Goal: Information Seeking & Learning: Compare options

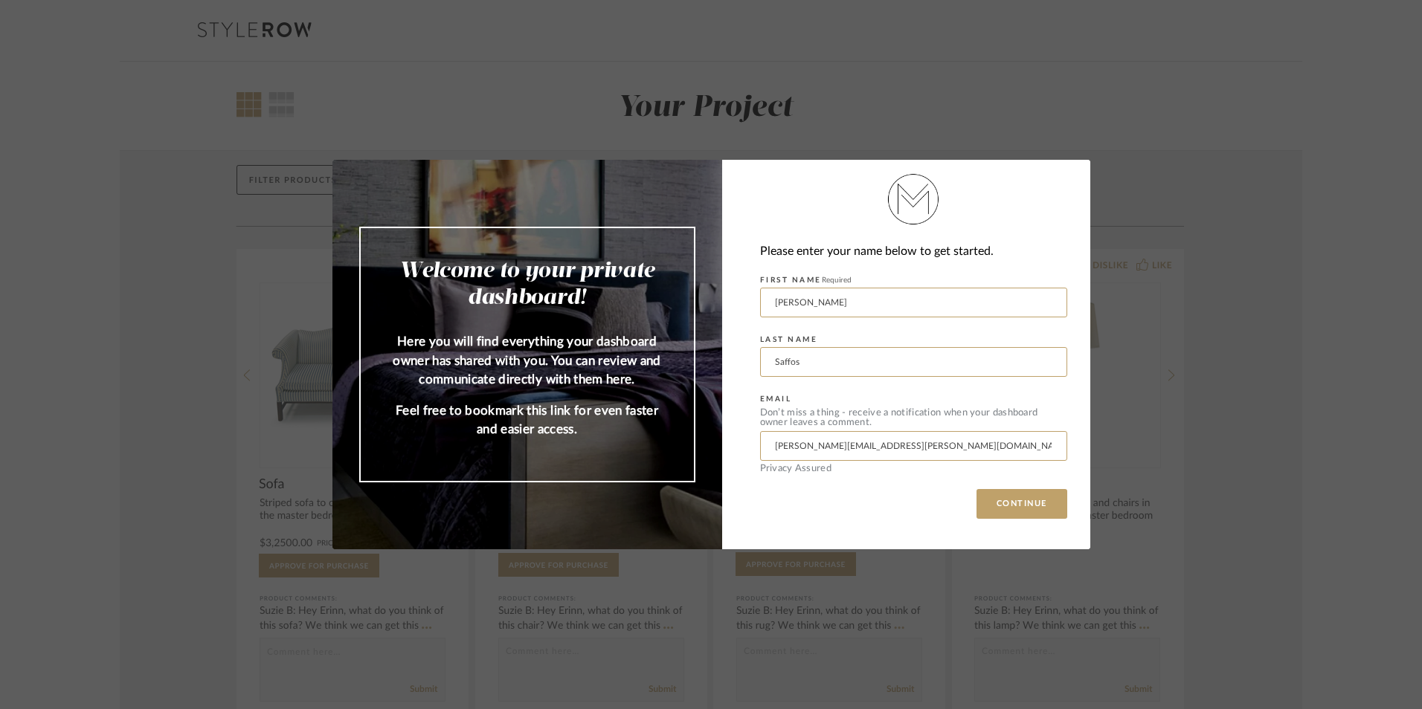
click at [920, 132] on div "Welcome to your private dashboard! Here you will find everything your dashboard…" at bounding box center [711, 354] width 1422 height 709
click at [1015, 512] on button "CONTINUE" at bounding box center [1021, 504] width 91 height 30
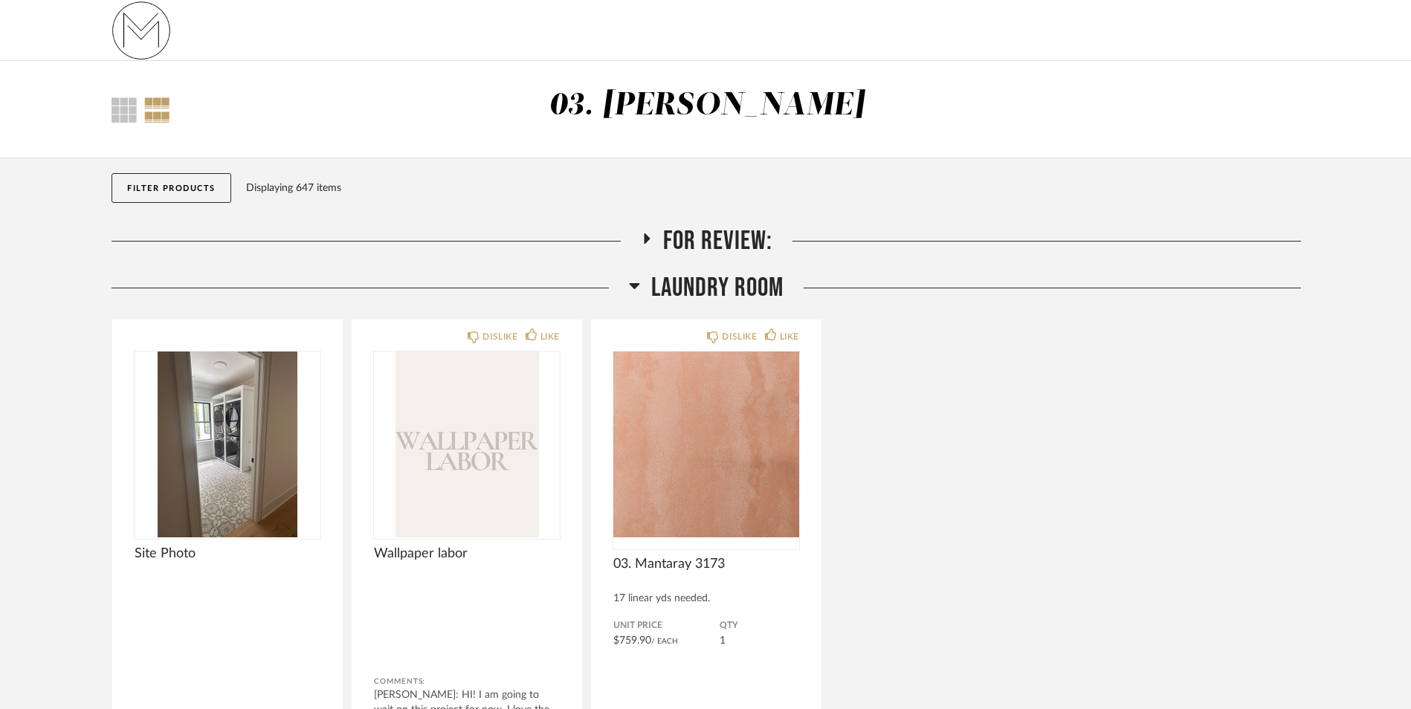
click at [650, 235] on icon at bounding box center [646, 238] width 18 height 11
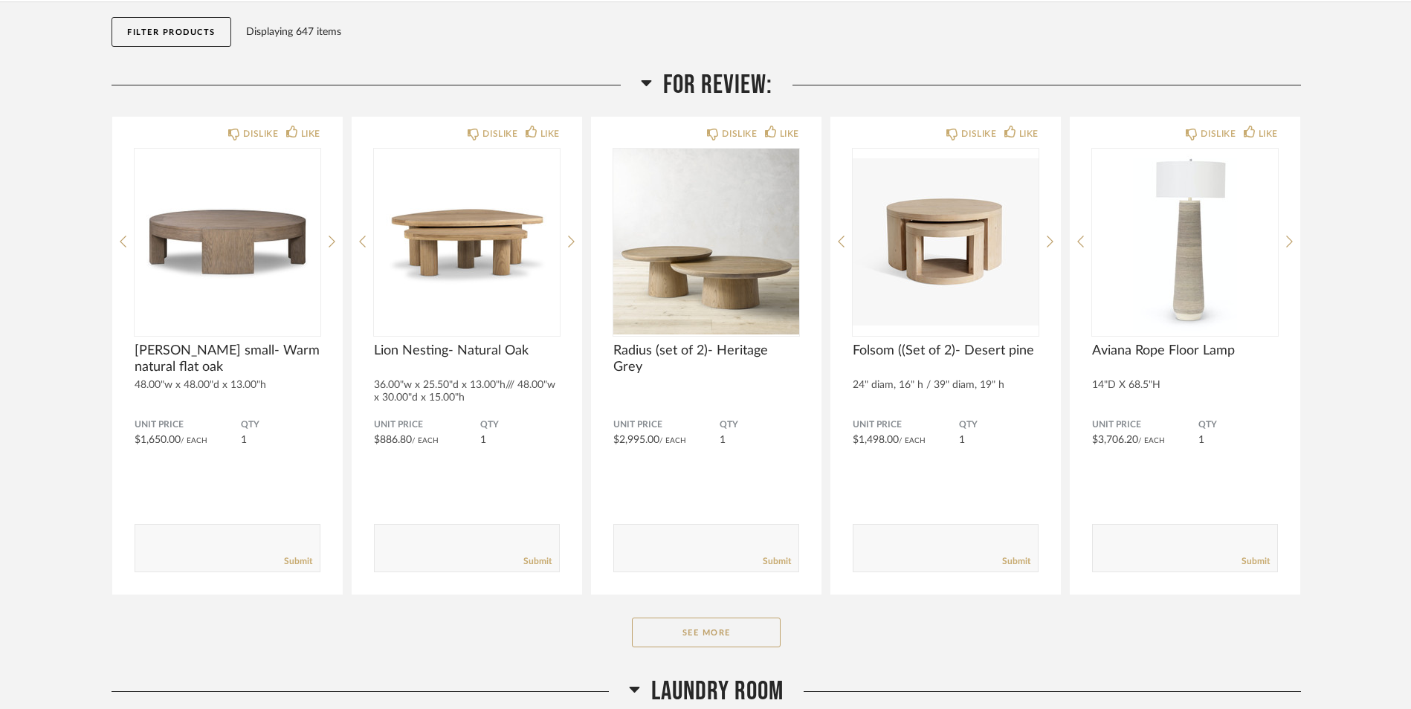
scroll to position [168, 0]
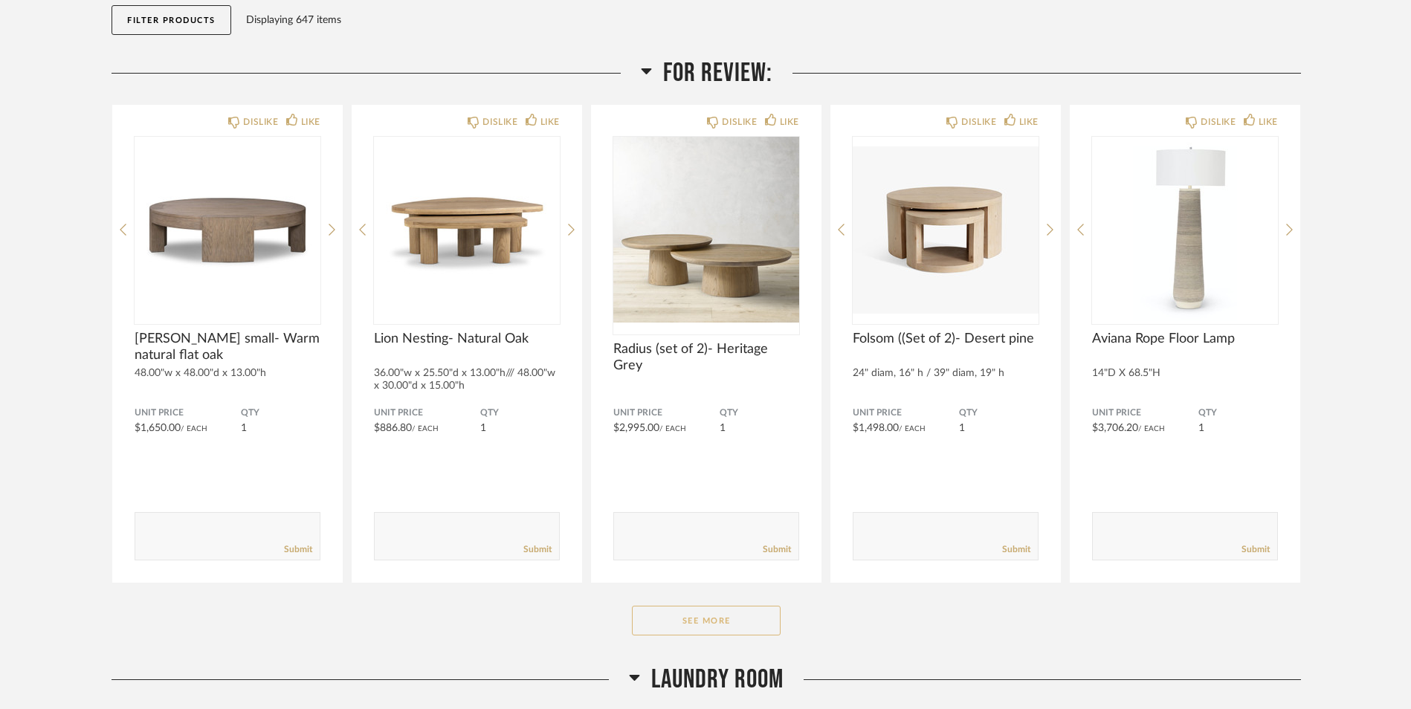
click at [696, 613] on button "See More" at bounding box center [706, 621] width 149 height 30
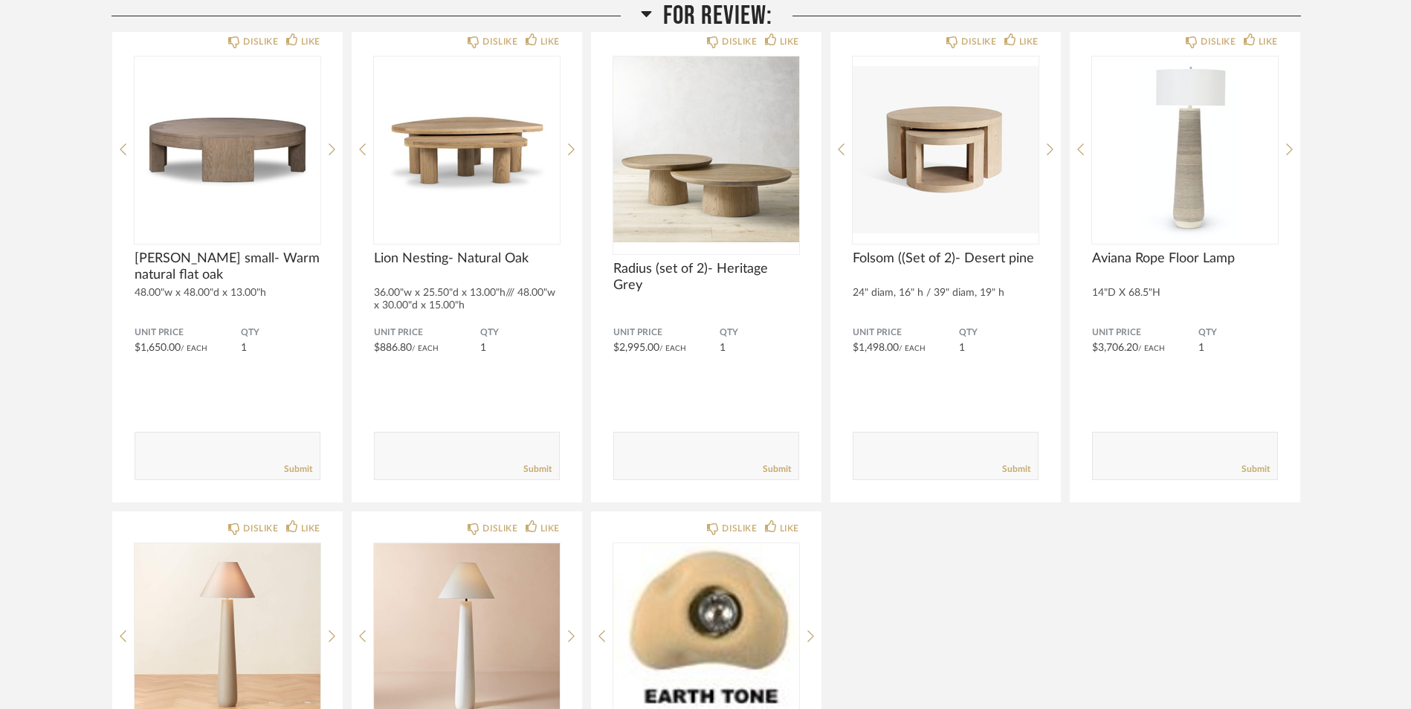
scroll to position [247, 0]
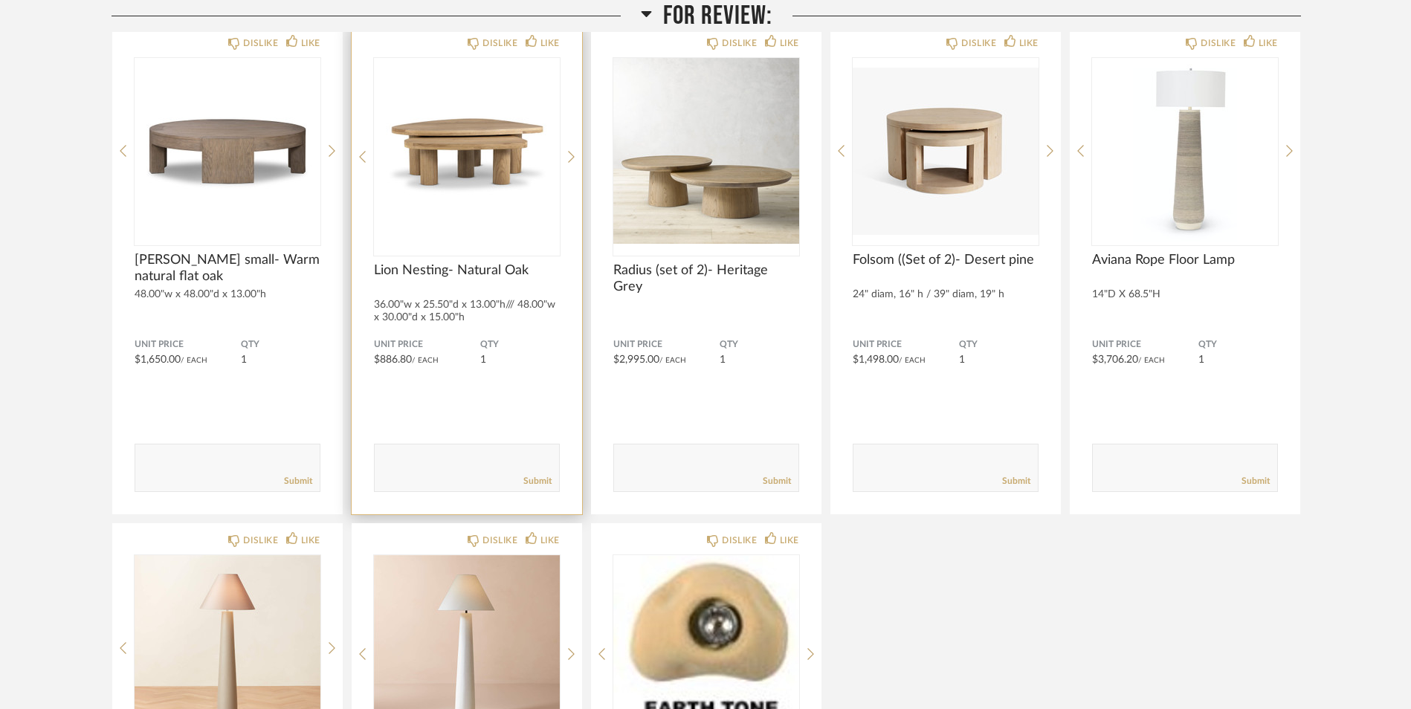
click at [566, 149] on div "DISLIKE LIKE Lion Nesting- Natural Oak 36.00"w x 25.50"d x 13.00"h/// 48.00"w x…" at bounding box center [467, 270] width 230 height 488
click at [572, 155] on icon at bounding box center [571, 156] width 7 height 13
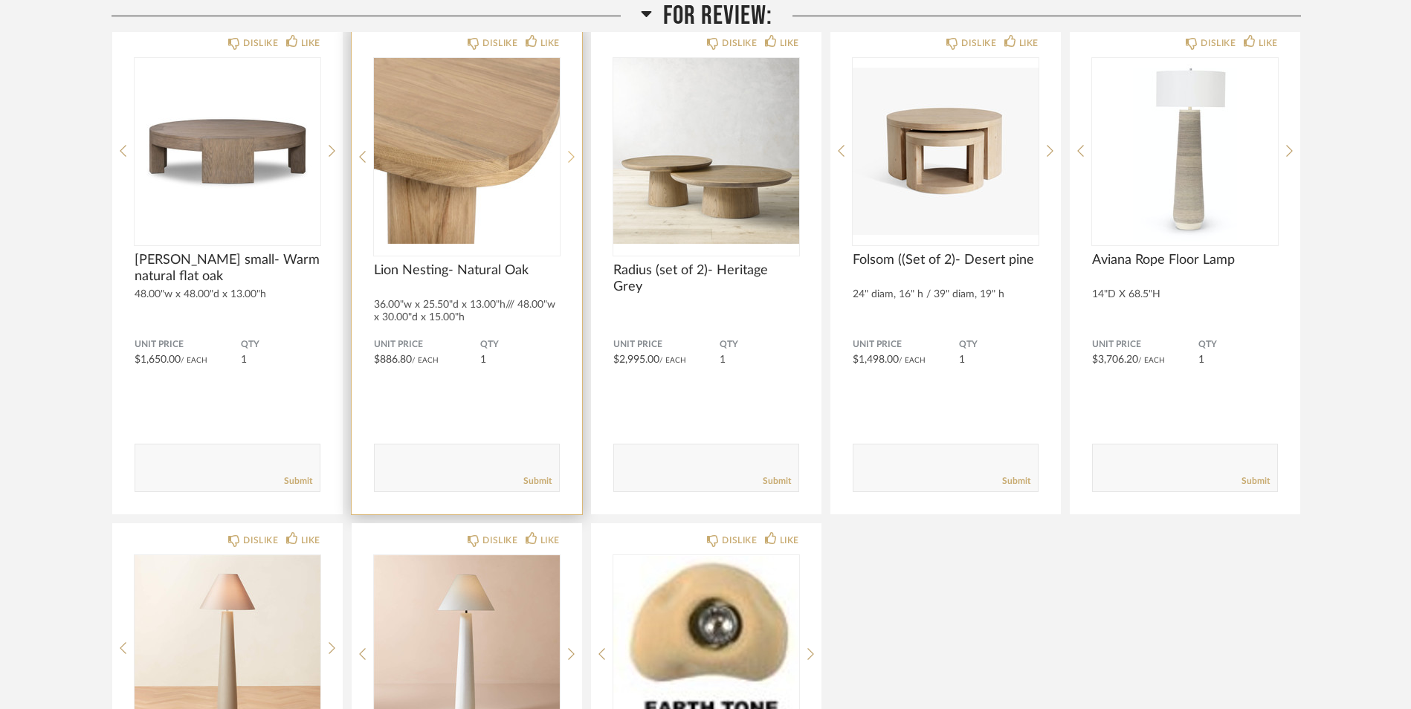
click at [572, 155] on icon at bounding box center [571, 156] width 7 height 13
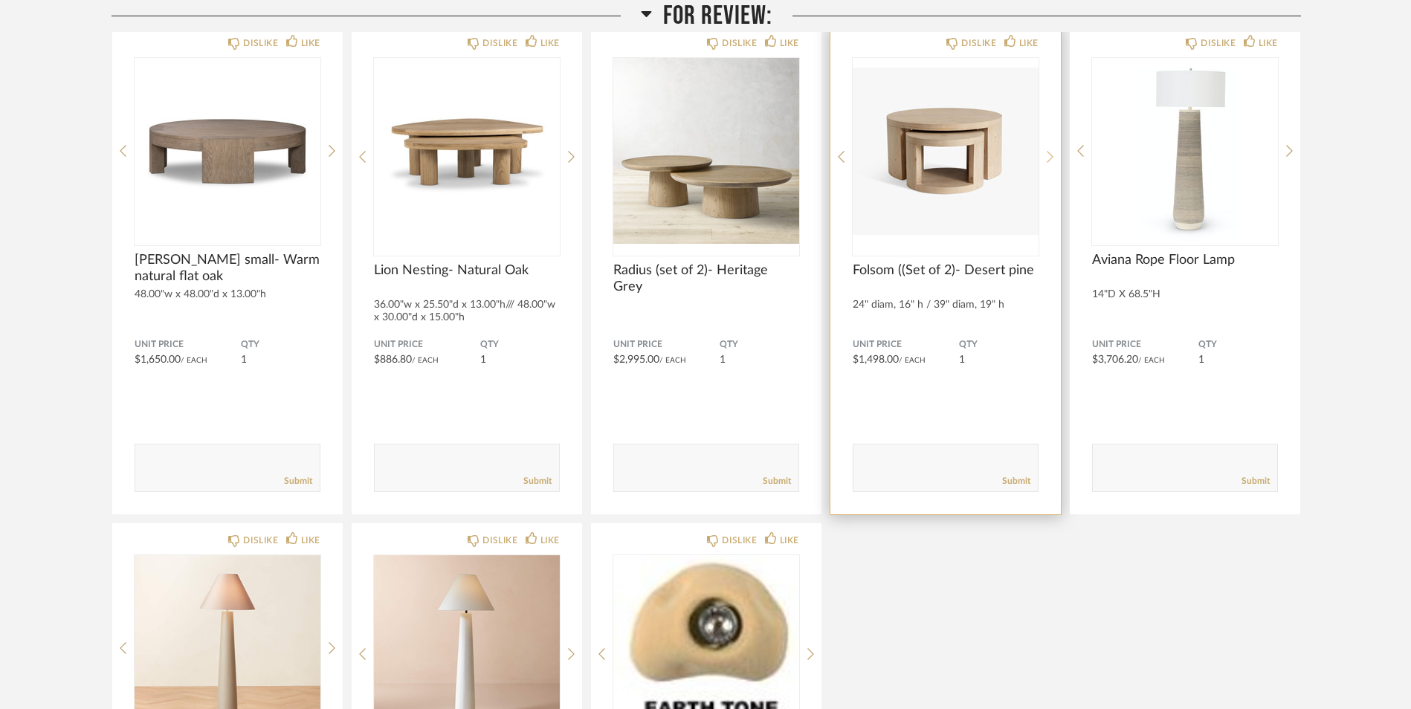
click at [1048, 157] on icon at bounding box center [1050, 156] width 7 height 13
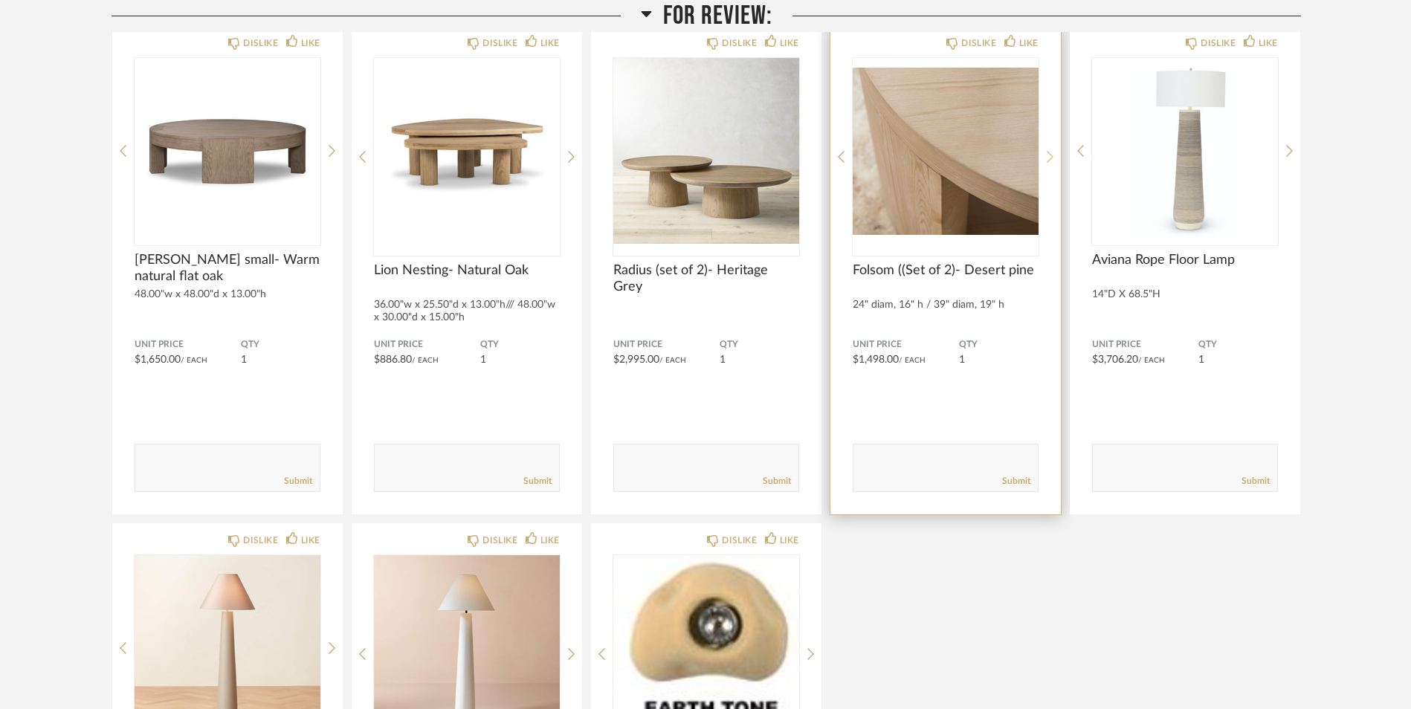
click at [1052, 158] on icon at bounding box center [1050, 157] width 7 height 12
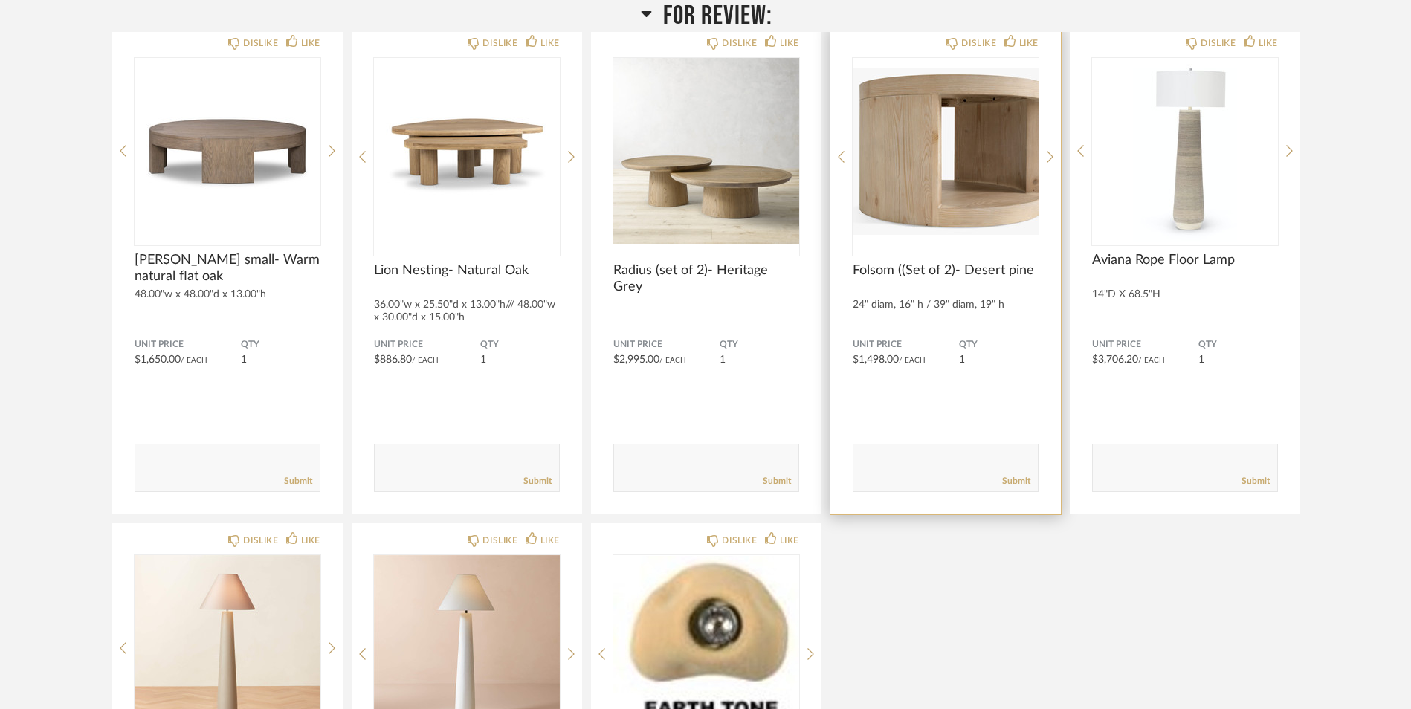
drag, startPoint x: 1052, startPoint y: 158, endPoint x: 1045, endPoint y: 149, distance: 11.2
click at [1045, 149] on div "DISLIKE LIKE Folsom ((Set of 2)- Desert pine 24" diam, 16" h / 39" diam, 19" h …" at bounding box center [945, 270] width 230 height 488
click at [1048, 155] on icon at bounding box center [1050, 156] width 7 height 13
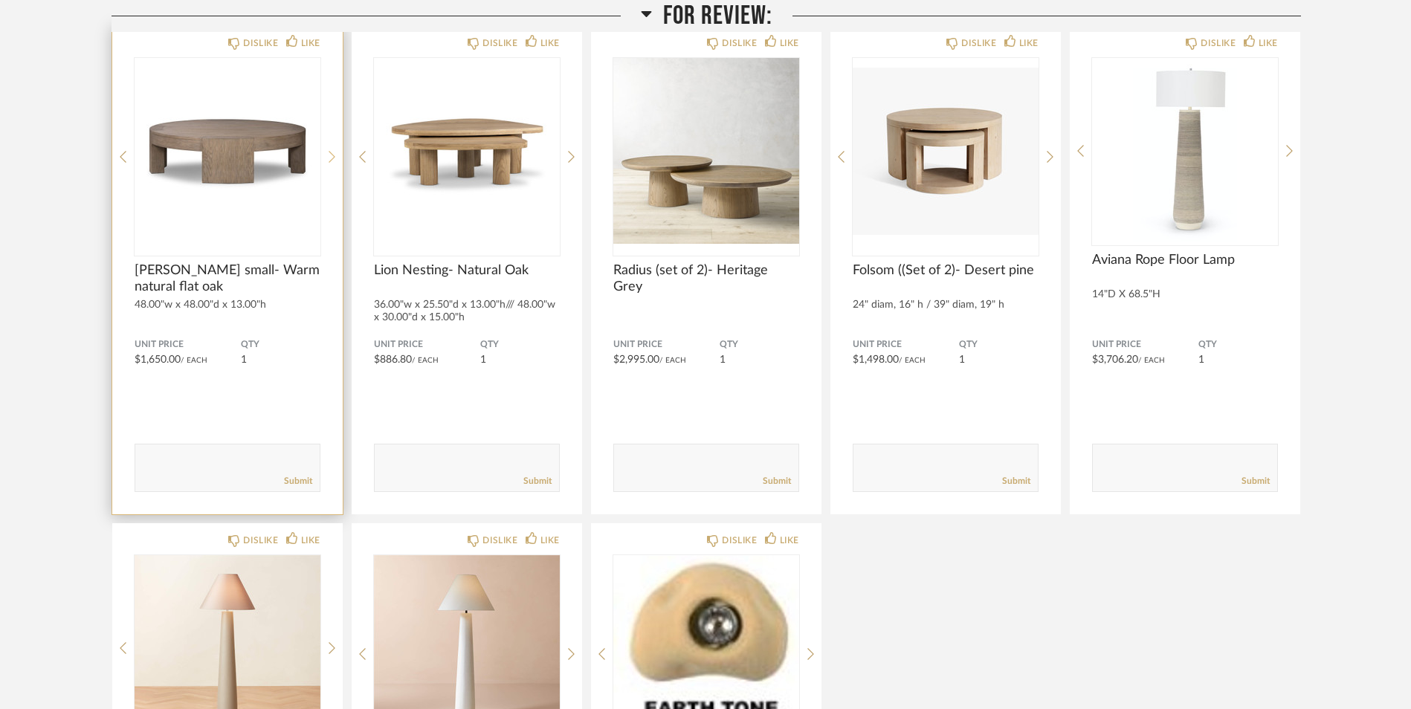
click at [332, 155] on icon at bounding box center [332, 157] width 7 height 12
click at [329, 152] on icon at bounding box center [332, 156] width 7 height 13
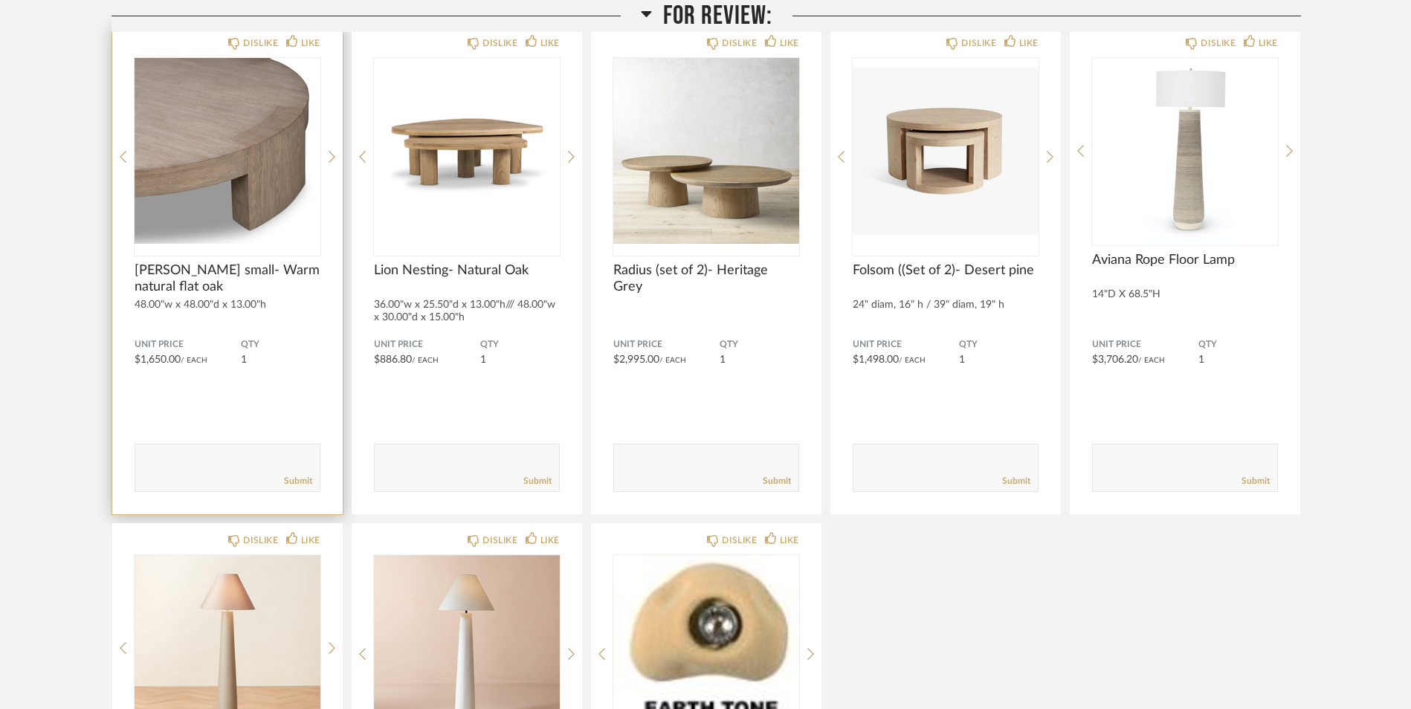
drag, startPoint x: 329, startPoint y: 160, endPoint x: 319, endPoint y: 130, distance: 31.5
click at [319, 130] on img "2" at bounding box center [228, 151] width 186 height 186
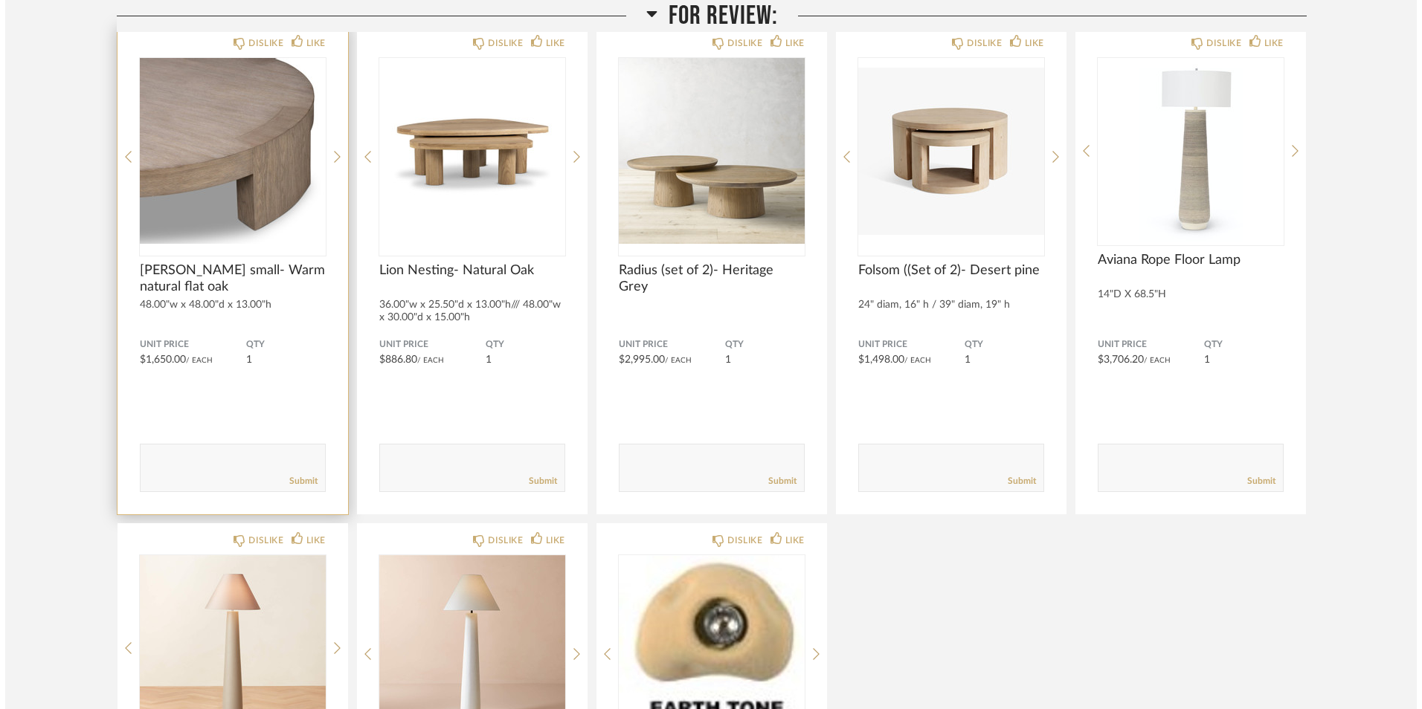
scroll to position [0, 0]
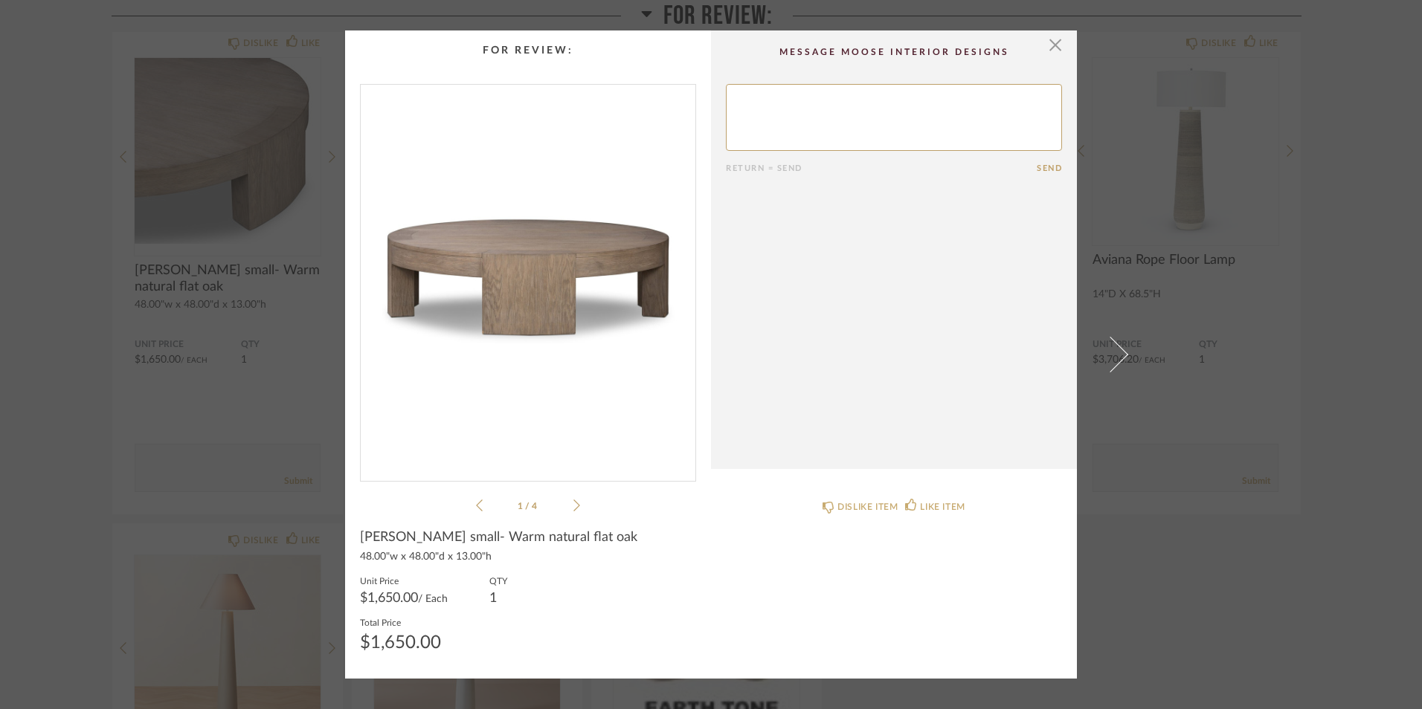
click at [573, 506] on icon at bounding box center [576, 505] width 7 height 13
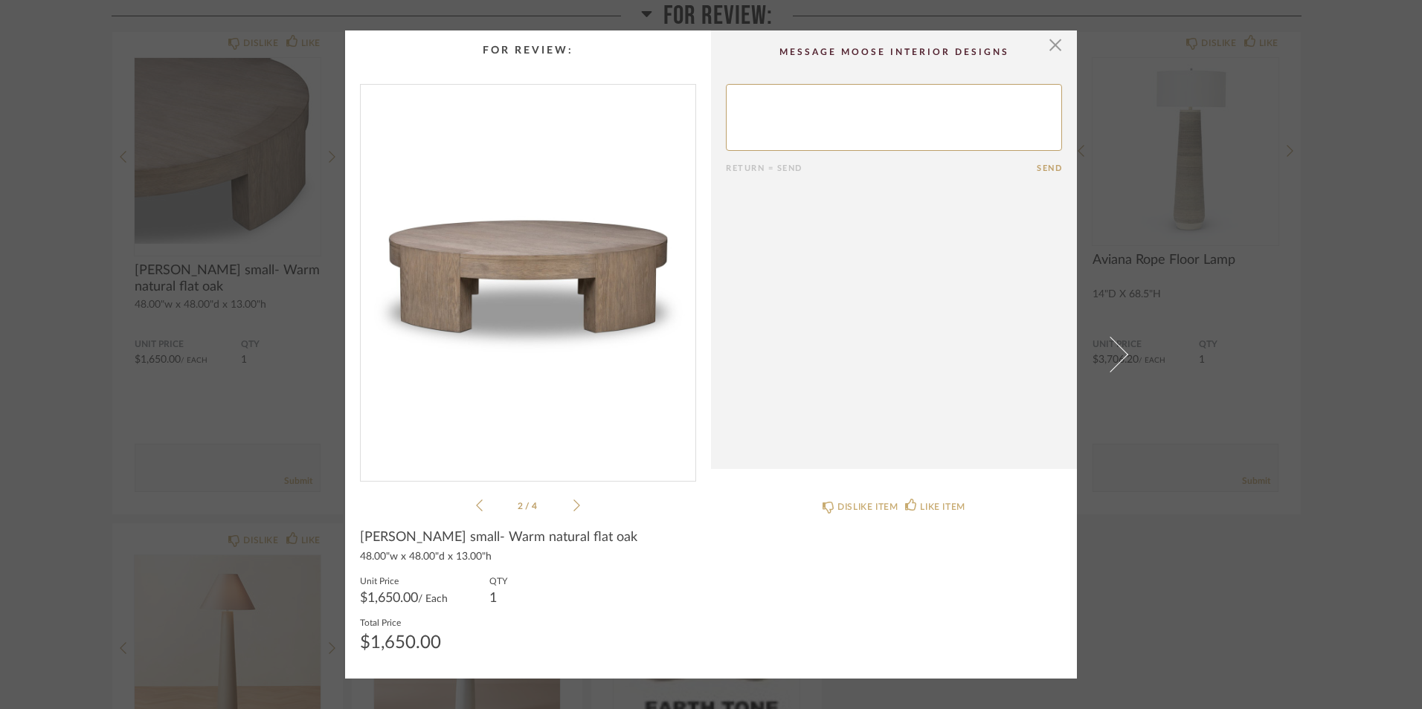
click at [573, 506] on icon at bounding box center [576, 505] width 7 height 13
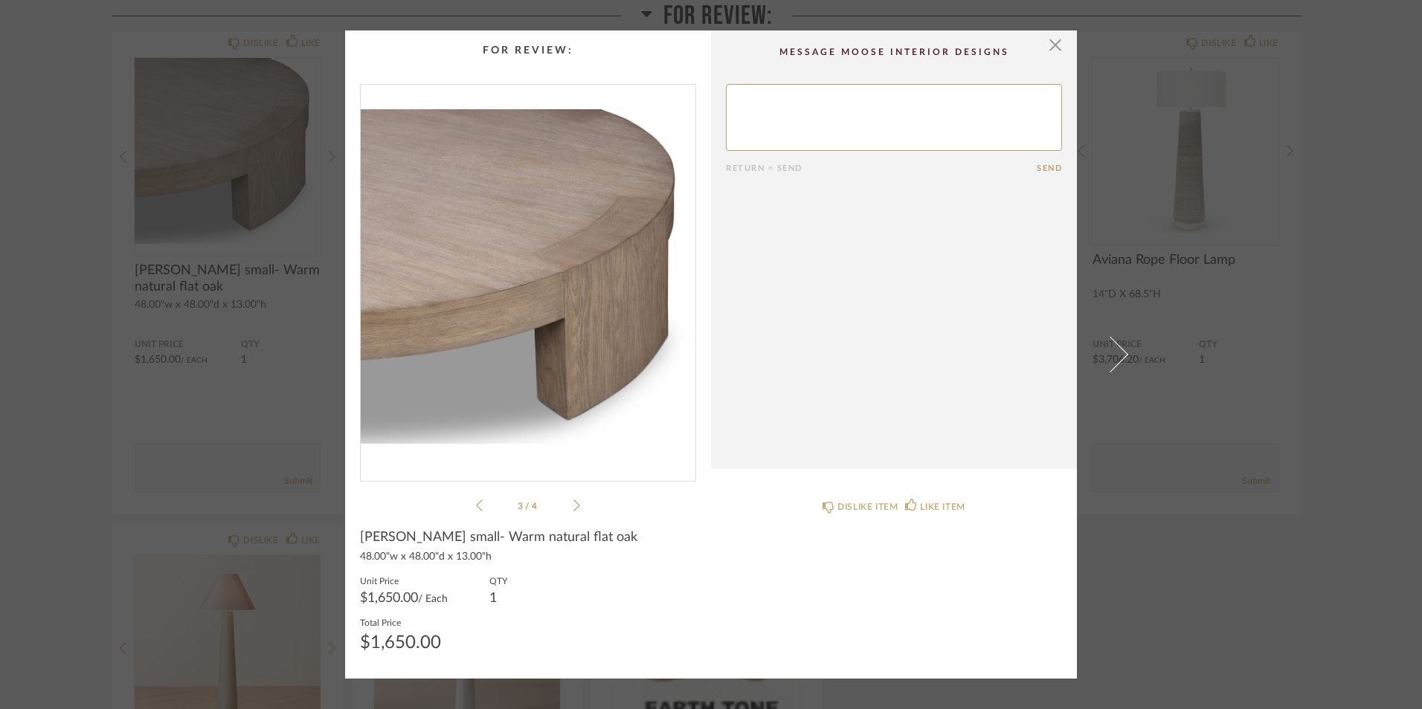
click at [573, 506] on icon at bounding box center [576, 505] width 7 height 13
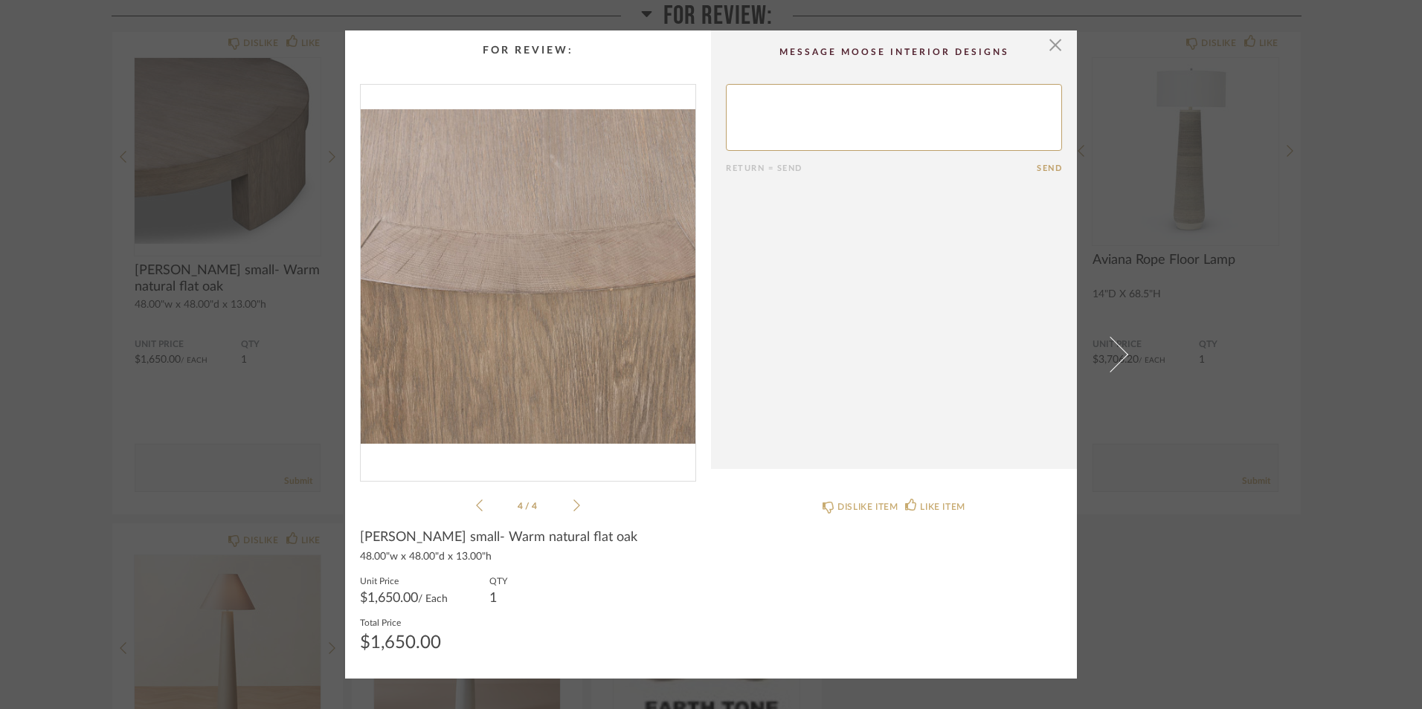
click at [573, 506] on icon at bounding box center [576, 505] width 7 height 13
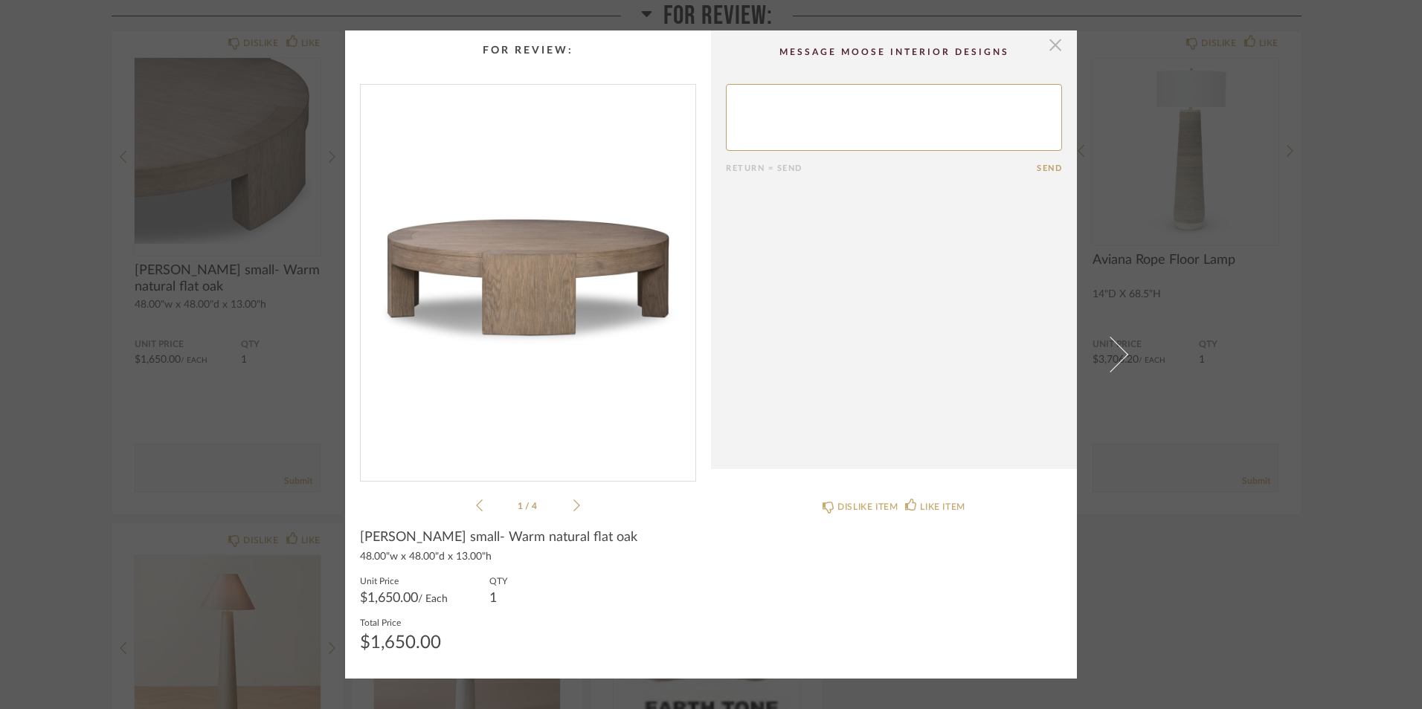
click at [1052, 41] on span "button" at bounding box center [1055, 45] width 30 height 30
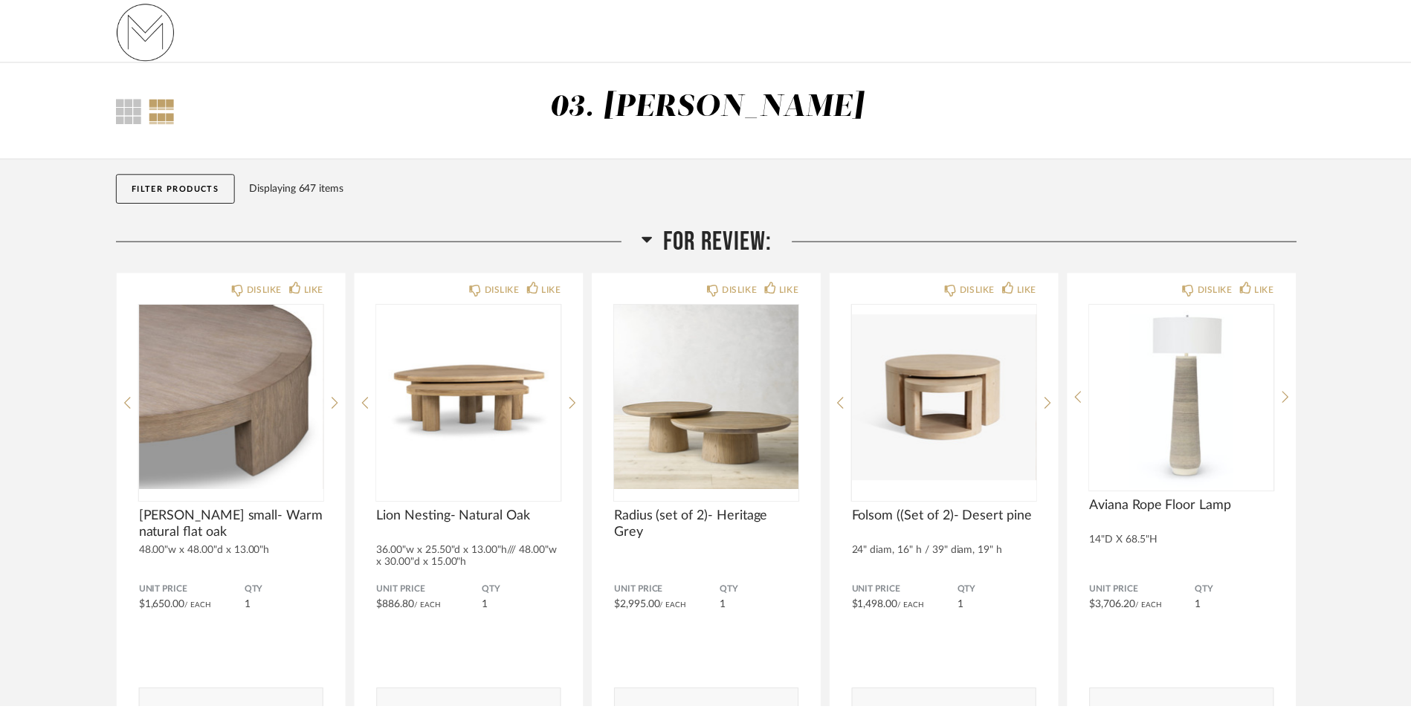
scroll to position [247, 0]
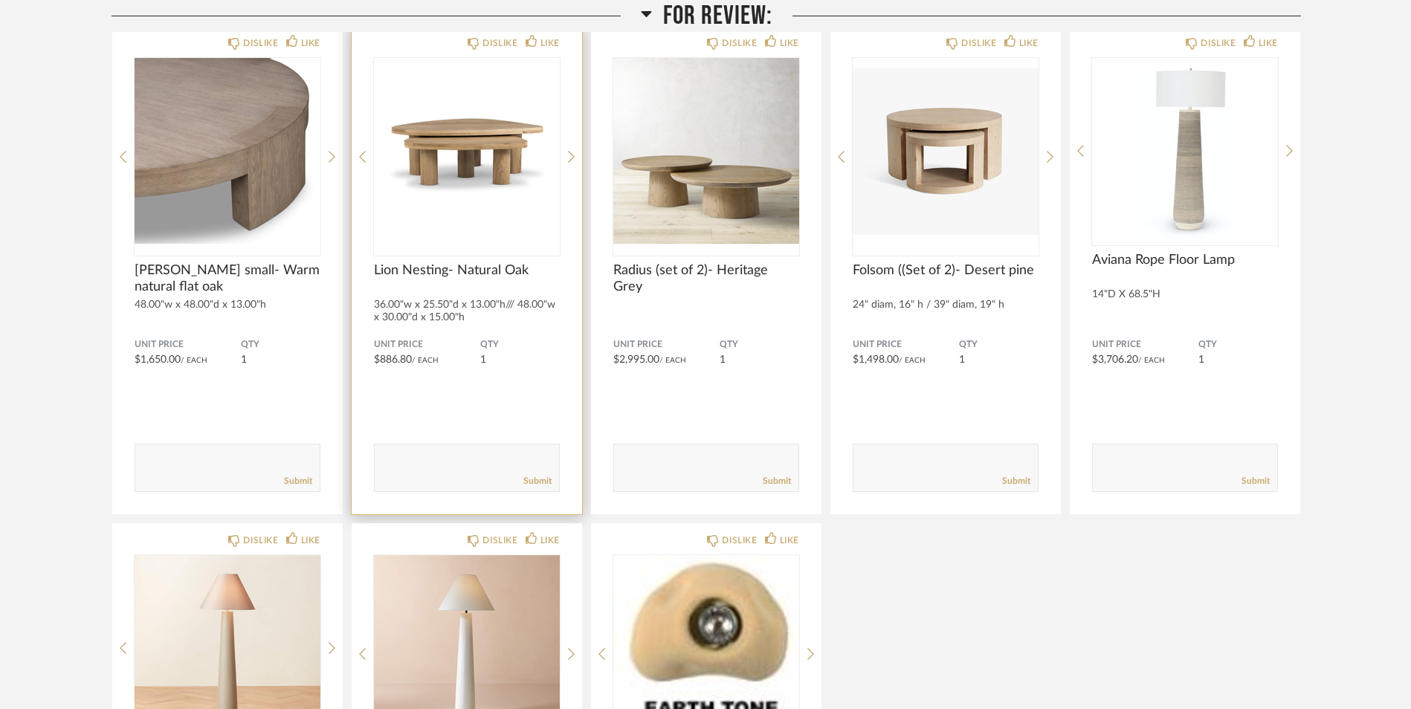
click at [565, 155] on div "DISLIKE LIKE Lion Nesting- Natural Oak 36.00"w x 25.50"d x 13.00"h/// 48.00"w x…" at bounding box center [467, 270] width 230 height 488
click at [569, 155] on icon at bounding box center [571, 156] width 7 height 13
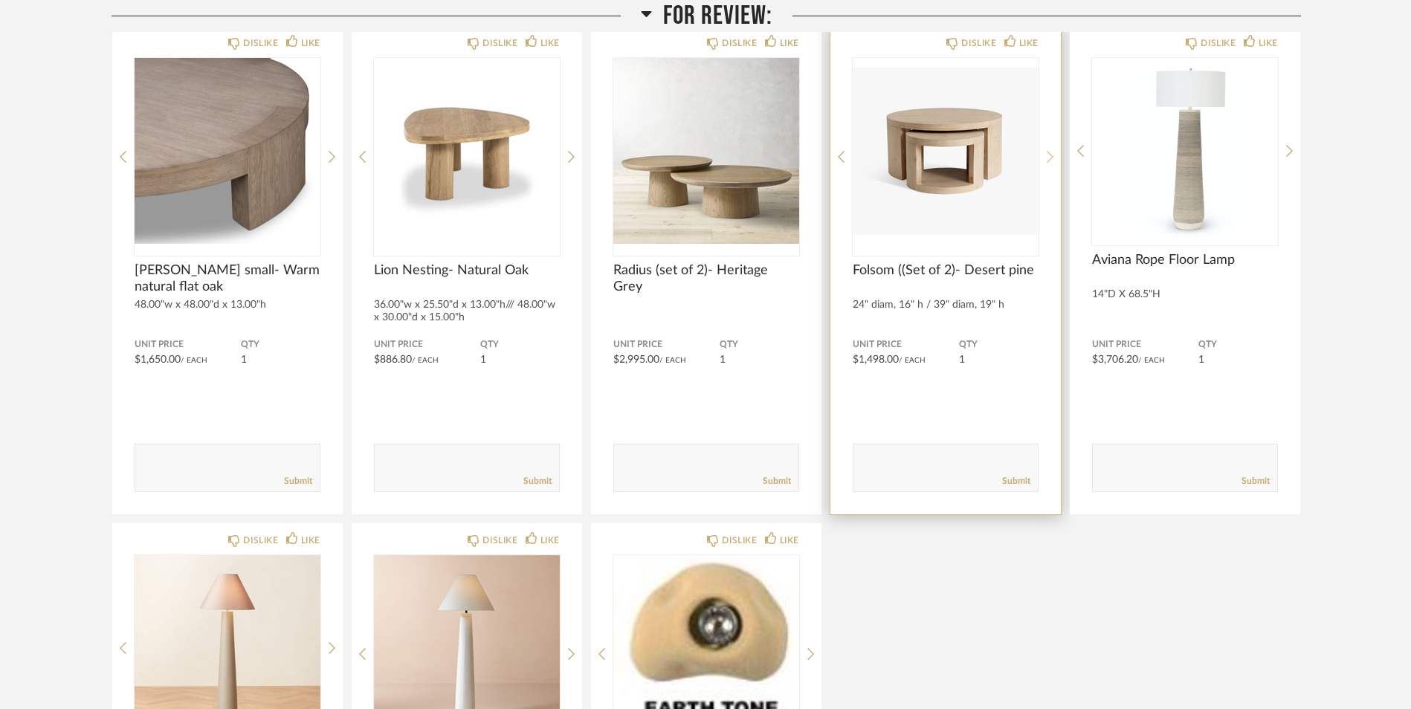
click at [1048, 162] on icon at bounding box center [1050, 157] width 7 height 12
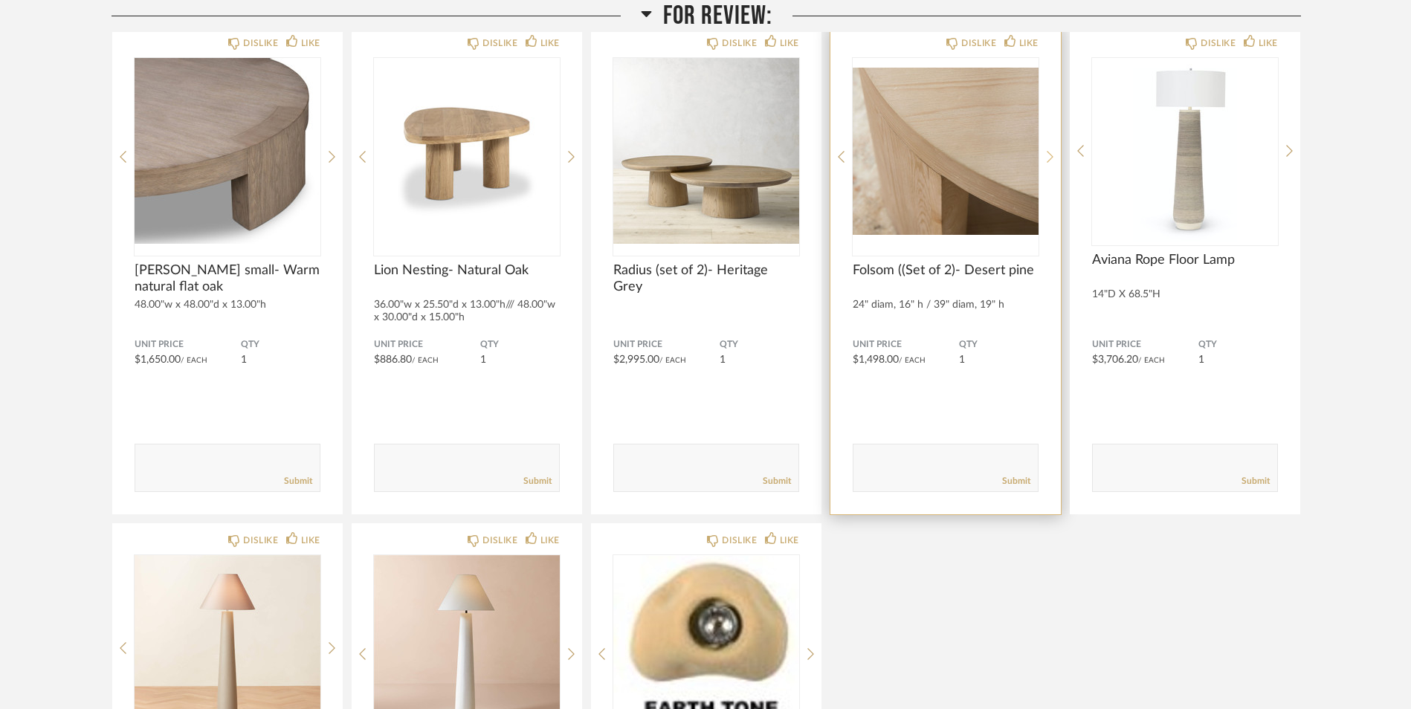
click at [1048, 162] on icon at bounding box center [1050, 157] width 7 height 12
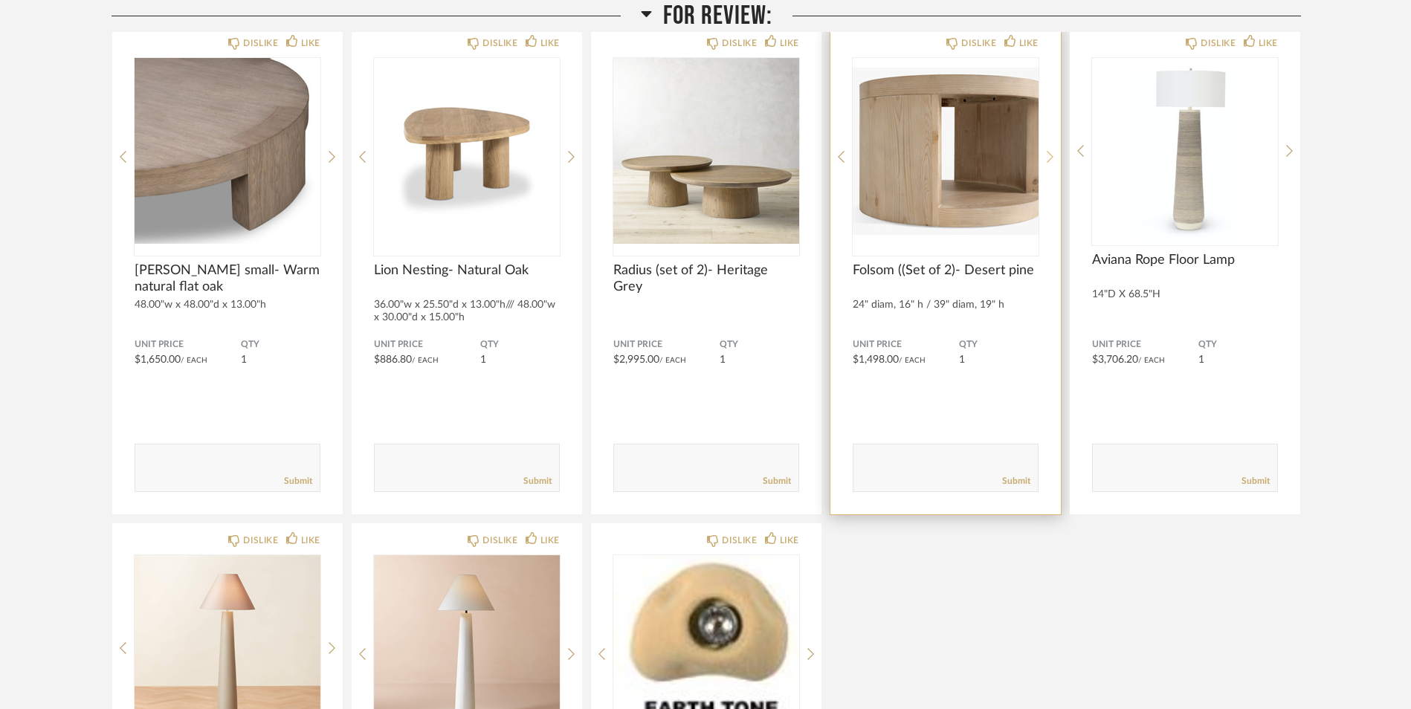
click at [1048, 162] on icon at bounding box center [1050, 157] width 7 height 12
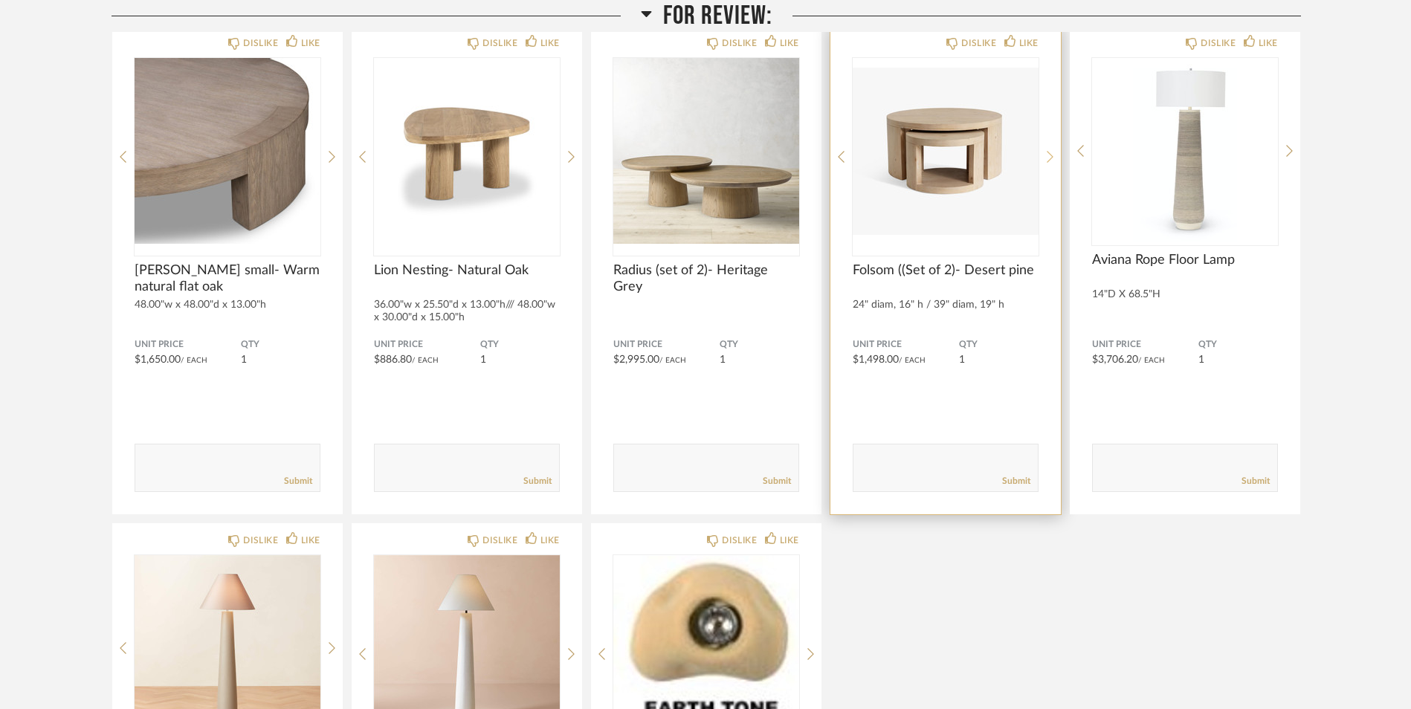
click at [1048, 162] on icon at bounding box center [1050, 157] width 7 height 12
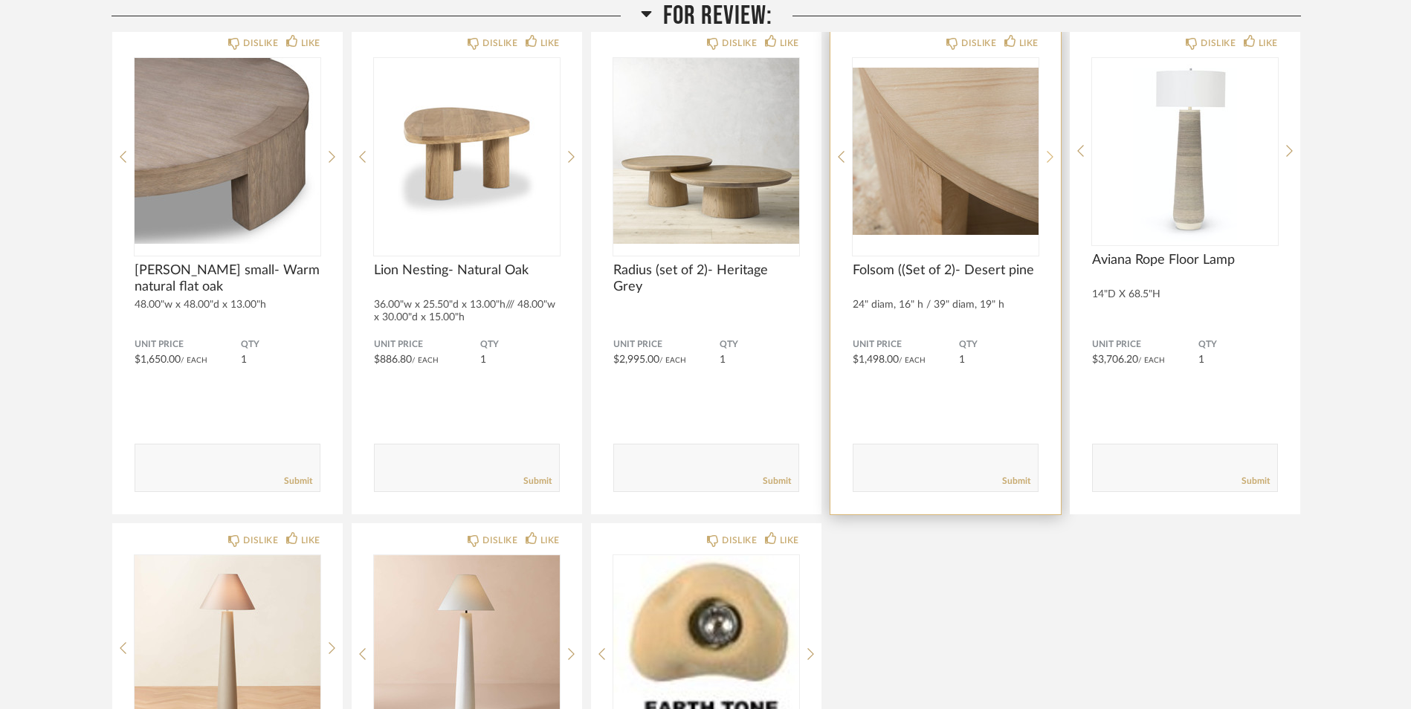
click at [1051, 158] on icon at bounding box center [1050, 156] width 7 height 13
